Goal: Task Accomplishment & Management: Manage account settings

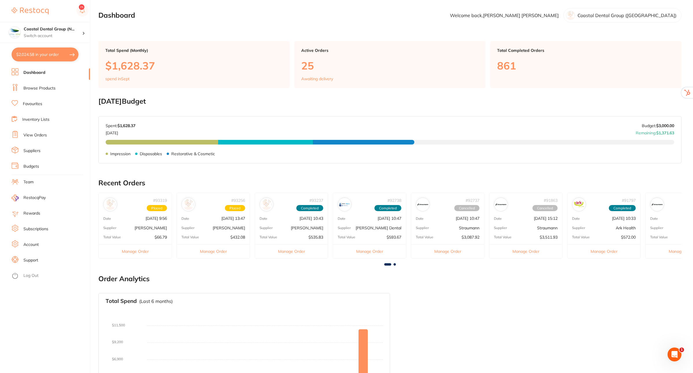
checkbox input "true"
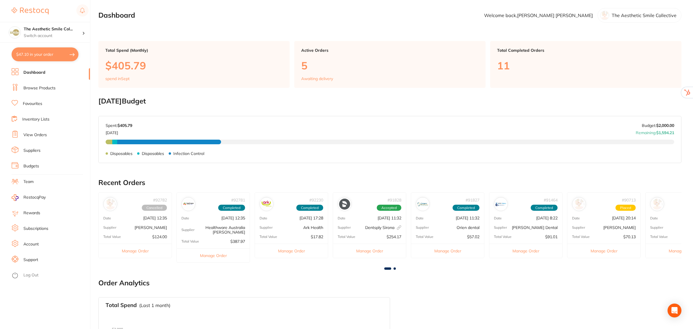
click at [38, 227] on link "Subscriptions" at bounding box center [35, 229] width 25 height 6
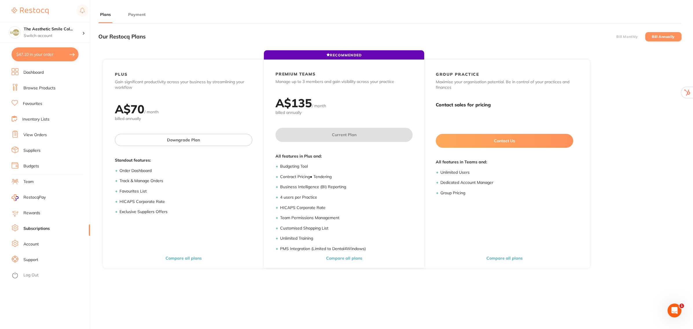
click at [130, 15] on button "Payment" at bounding box center [136, 14] width 21 height 5
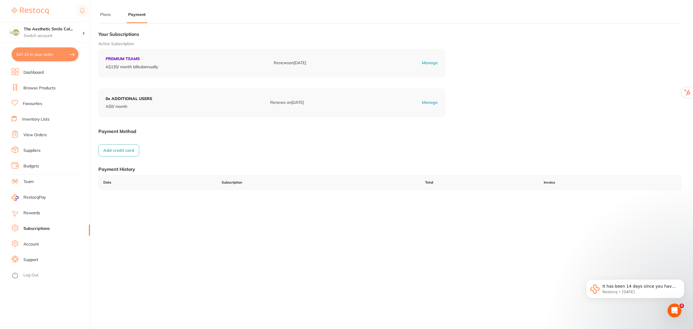
click at [111, 15] on button "Plans" at bounding box center [105, 14] width 14 height 5
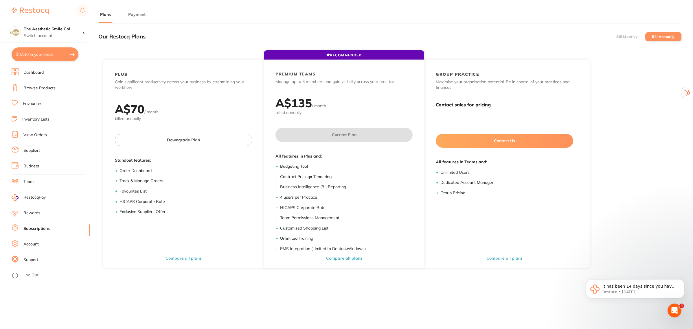
click at [627, 38] on label "Bill Monthly" at bounding box center [626, 37] width 21 height 4
click at [616, 37] on input "Bill Monthly" at bounding box center [616, 37] width 0 height 0
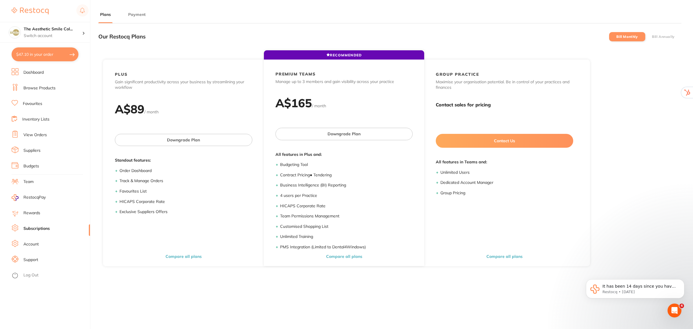
drag, startPoint x: 132, startPoint y: 10, endPoint x: 132, endPoint y: 13, distance: 2.9
click at [132, 12] on main "Plans Payment Our Restocq Plans Bill Monthly Bill Annually RECOMMENDED PLUS Gai…" at bounding box center [395, 203] width 595 height 407
click at [133, 16] on button "Payment" at bounding box center [136, 14] width 21 height 5
click at [135, 15] on button "Payment" at bounding box center [136, 14] width 21 height 5
